Goal: Transaction & Acquisition: Purchase product/service

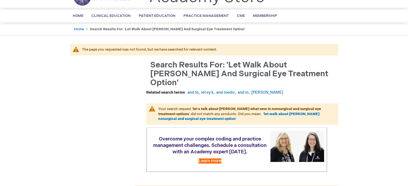
scroll to position [126, 0]
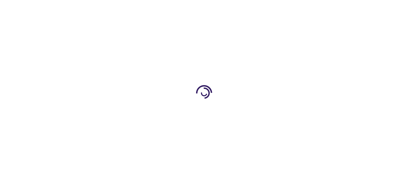
type input "0"
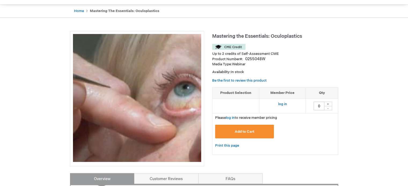
scroll to position [49, 0]
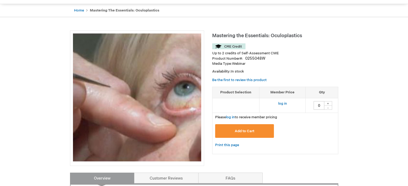
click at [282, 102] on link "log in" at bounding box center [282, 104] width 9 height 4
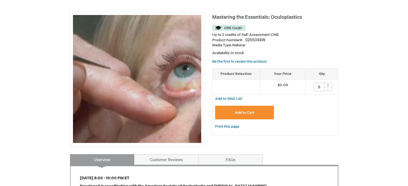
click at [242, 113] on span "Add to Cart" at bounding box center [245, 113] width 20 height 4
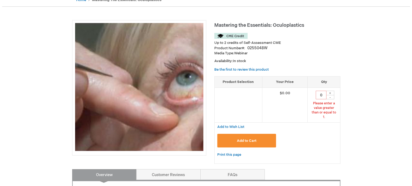
scroll to position [57, 0]
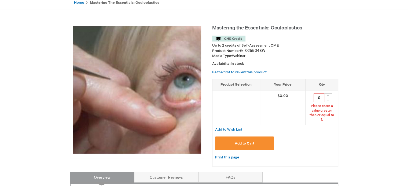
click at [330, 95] on div "+" at bounding box center [328, 96] width 8 height 5
type input "1"
click at [243, 142] on span "Add to Cart" at bounding box center [245, 144] width 20 height 4
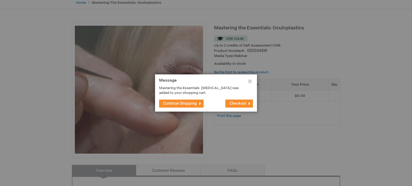
click at [250, 107] on button "Checkout" at bounding box center [239, 104] width 28 height 8
click at [245, 104] on span "Checkout" at bounding box center [237, 103] width 17 height 5
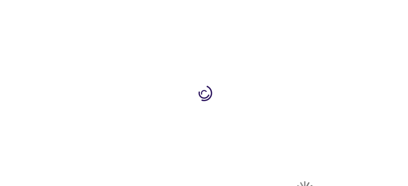
select select "US"
select select "12"
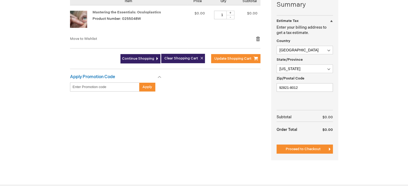
scroll to position [140, 0]
click at [317, 148] on span "Proceed to Checkout" at bounding box center [302, 149] width 35 height 4
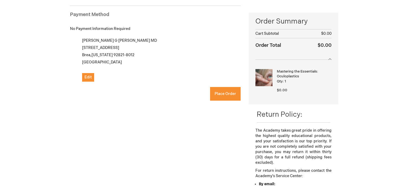
checkbox input "true"
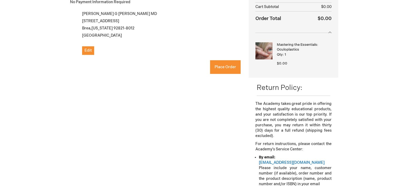
scroll to position [100, 0]
click at [234, 72] on button "Place Order" at bounding box center [225, 68] width 31 height 14
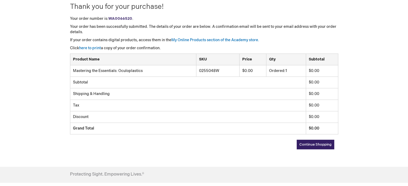
scroll to position [75, 0]
click at [319, 144] on span "Continue Shopping" at bounding box center [315, 144] width 32 height 4
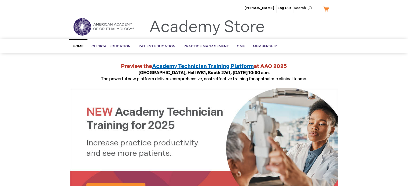
click at [266, 8] on span "[PERSON_NAME]" at bounding box center [259, 8] width 30 height 4
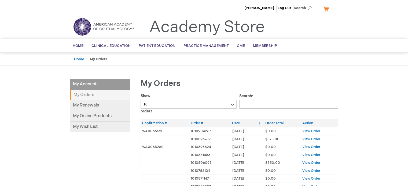
click at [308, 130] on span "View Order" at bounding box center [311, 131] width 18 height 4
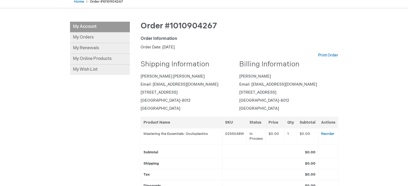
scroll to position [57, 0]
